Goal: Book appointment/travel/reservation

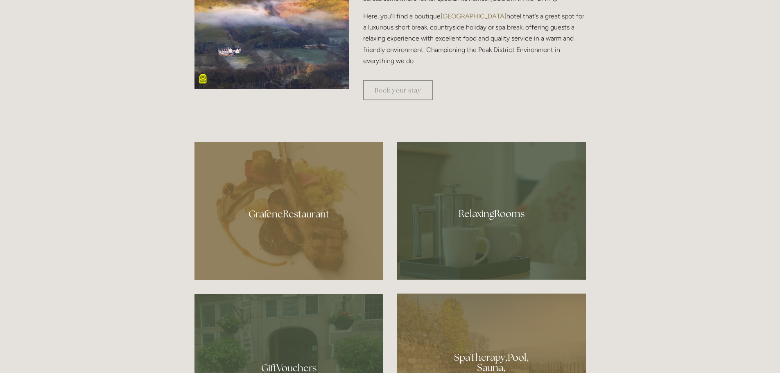
scroll to position [328, 0]
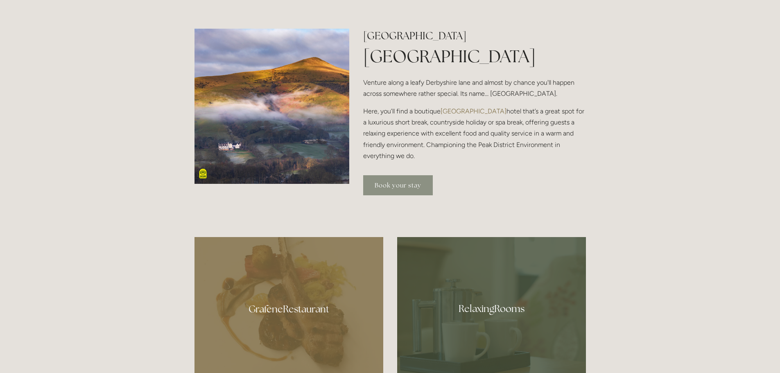
click at [394, 186] on link "Book your stay" at bounding box center [398, 185] width 70 height 20
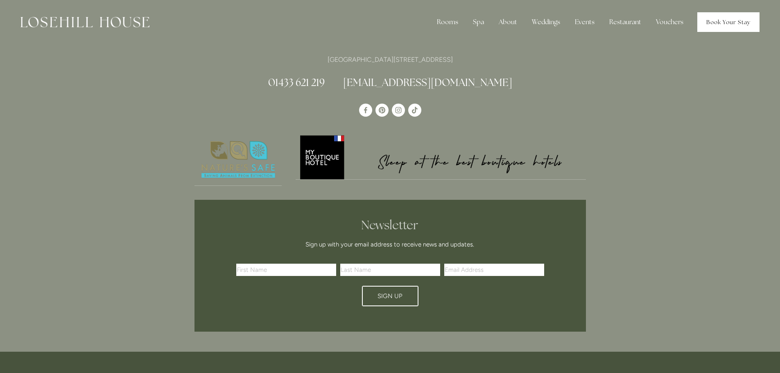
click at [727, 23] on link "Book Your Stay" at bounding box center [729, 22] width 62 height 20
click at [442, 23] on div "Rooms" at bounding box center [448, 22] width 34 height 16
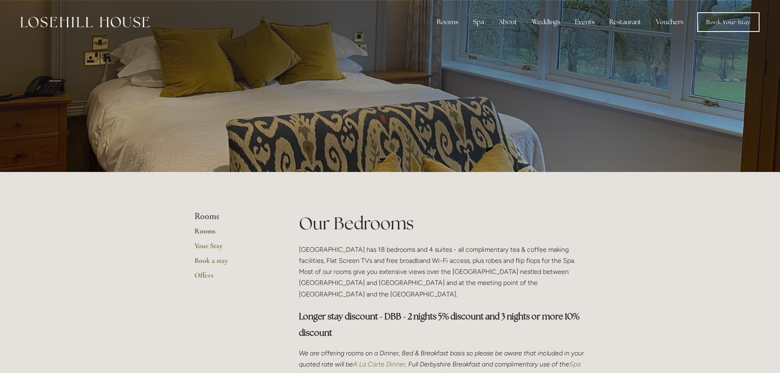
click at [208, 233] on link "Rooms" at bounding box center [234, 234] width 78 height 15
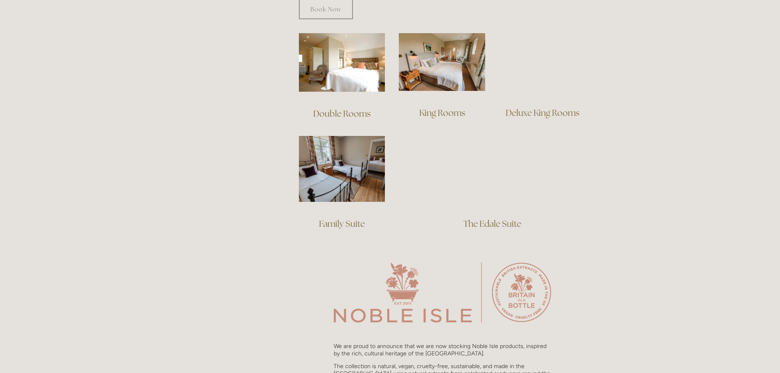
scroll to position [573, 0]
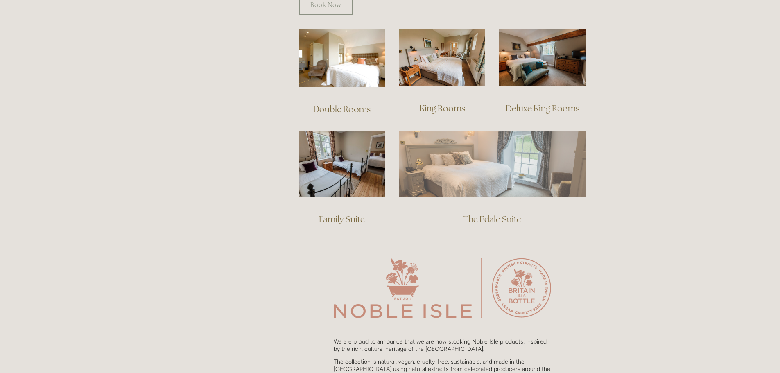
click at [483, 165] on img at bounding box center [492, 164] width 187 height 66
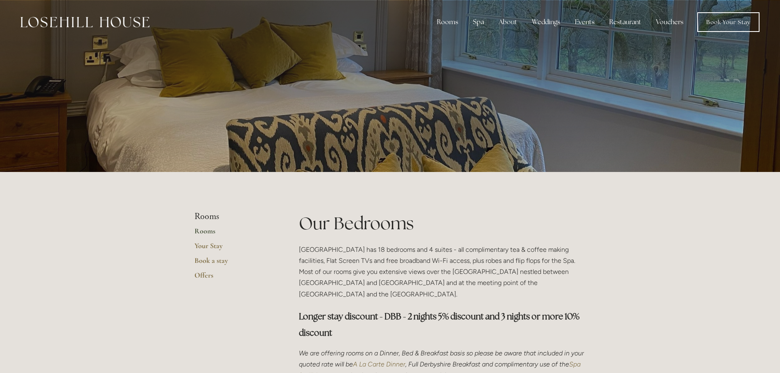
scroll to position [573, 0]
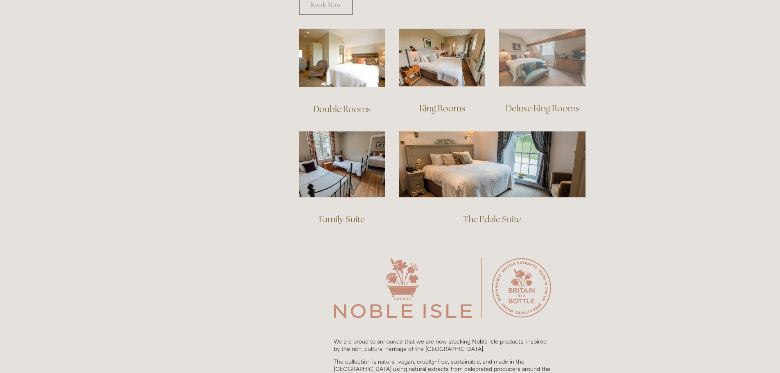
click at [540, 49] on img at bounding box center [542, 58] width 86 height 58
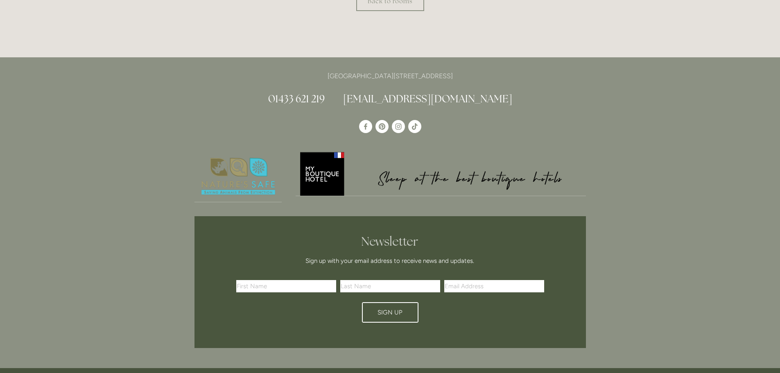
scroll to position [533, 0]
